Goal: Information Seeking & Learning: Learn about a topic

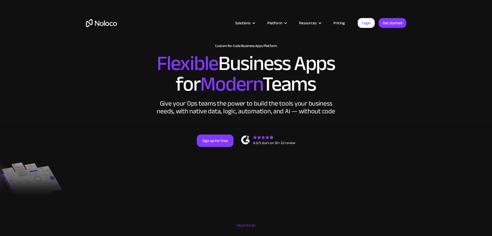
click at [344, 21] on link "Pricing" at bounding box center [339, 23] width 24 height 7
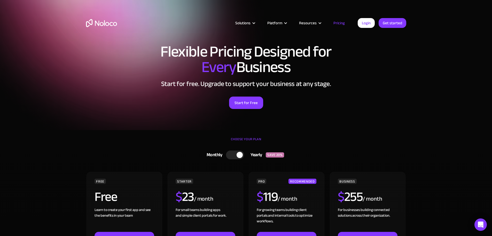
click at [106, 28] on div "Solutions Use Cases Business Types Project Management Keep track of customers, …" at bounding box center [246, 28] width 330 height 30
click at [106, 27] on img "home" at bounding box center [101, 23] width 31 height 8
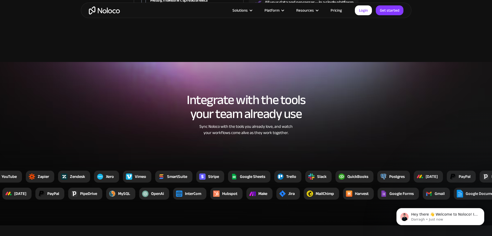
scroll to position [745, 0]
